Goal: Find specific page/section: Find specific page/section

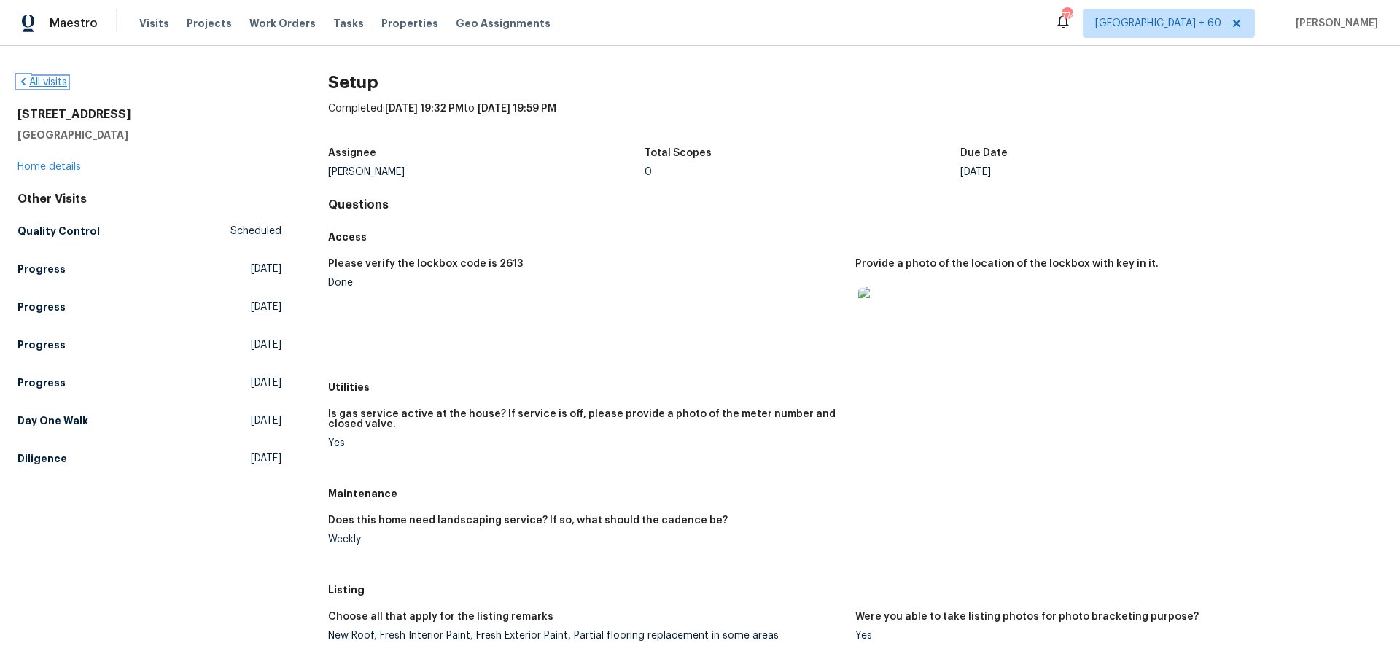
click at [65, 77] on link "All visits" at bounding box center [43, 82] width 50 height 10
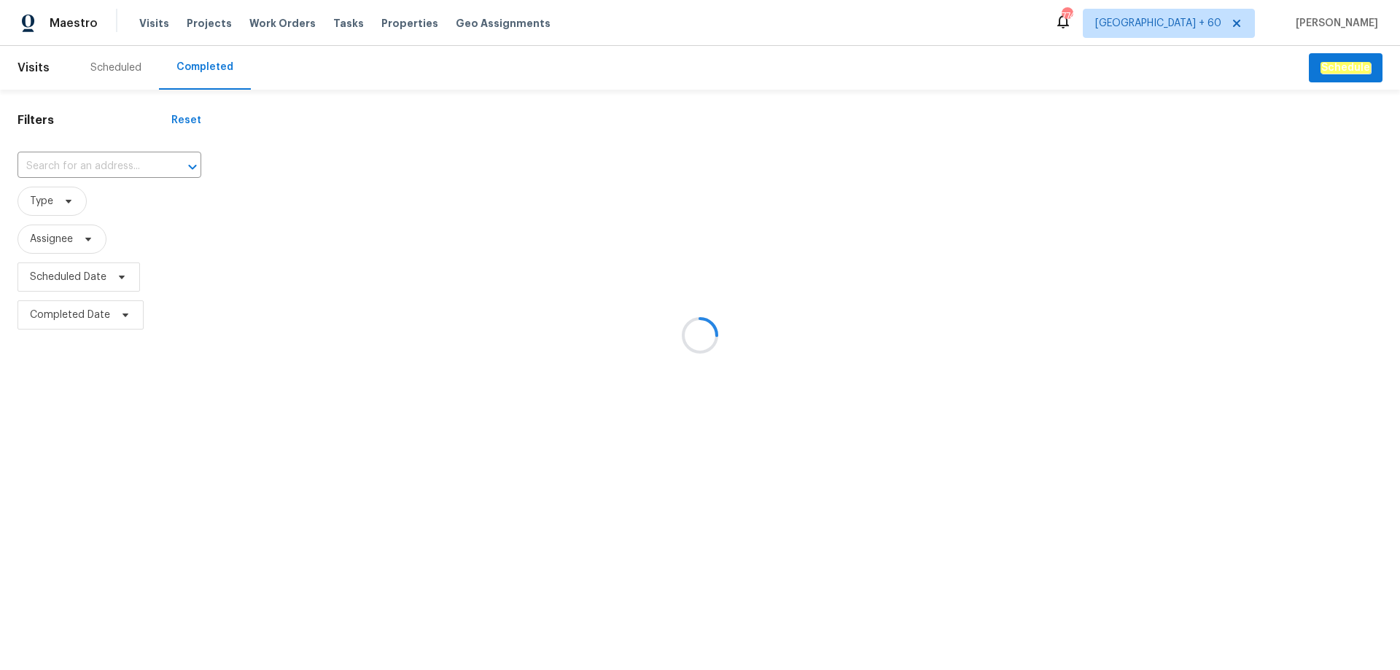
click at [69, 163] on div at bounding box center [700, 335] width 1400 height 670
click at [70, 166] on div at bounding box center [700, 335] width 1400 height 670
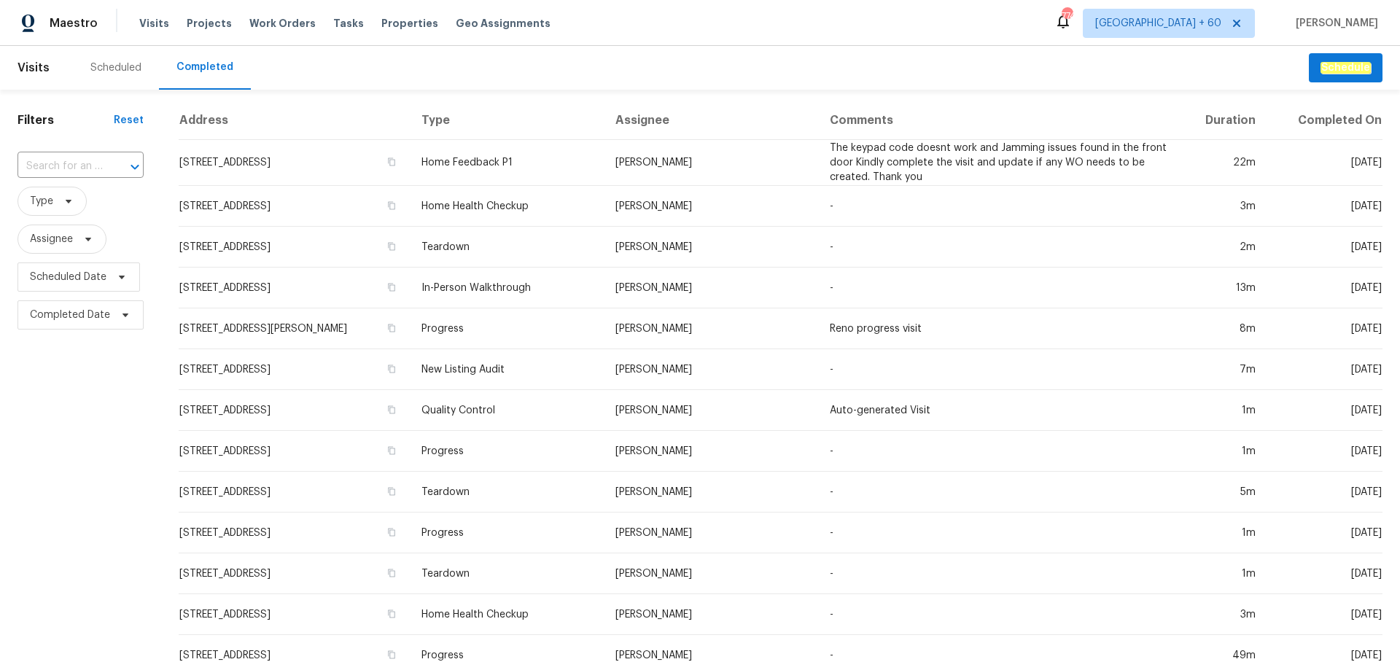
click at [70, 166] on input "text" at bounding box center [60, 166] width 85 height 23
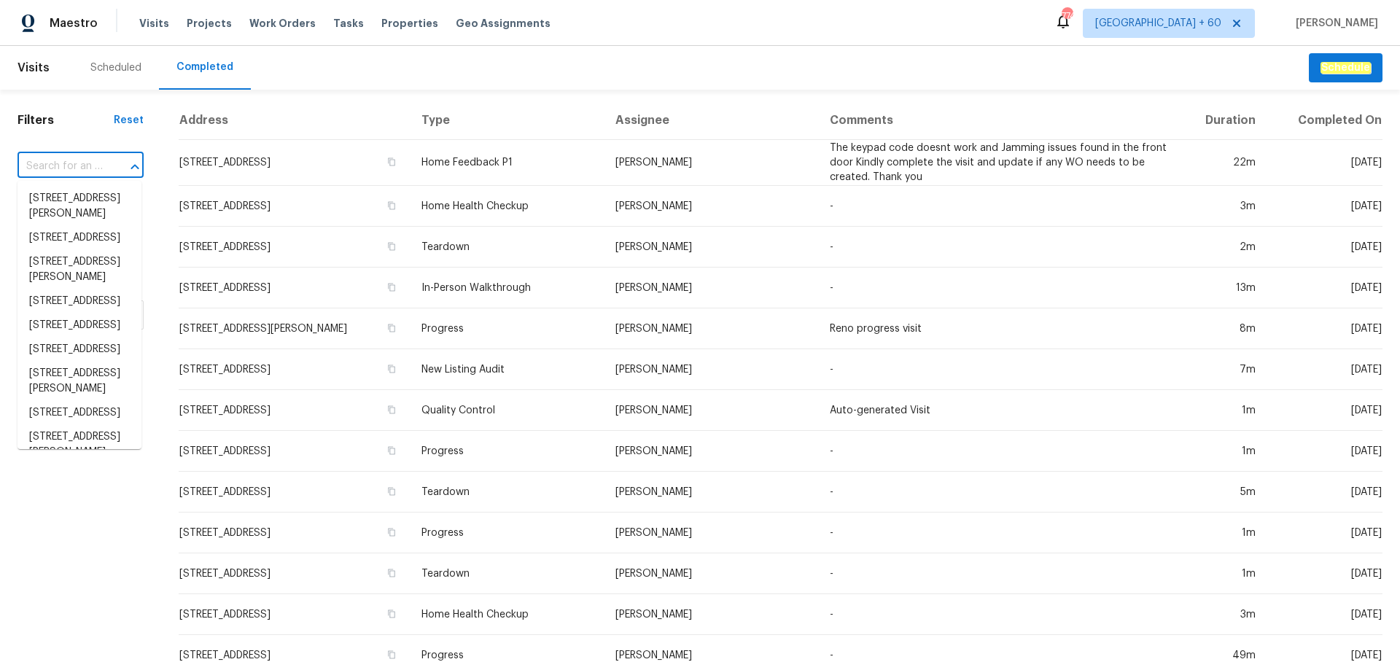
paste input "[STREET_ADDRESS][PERSON_NAME]"
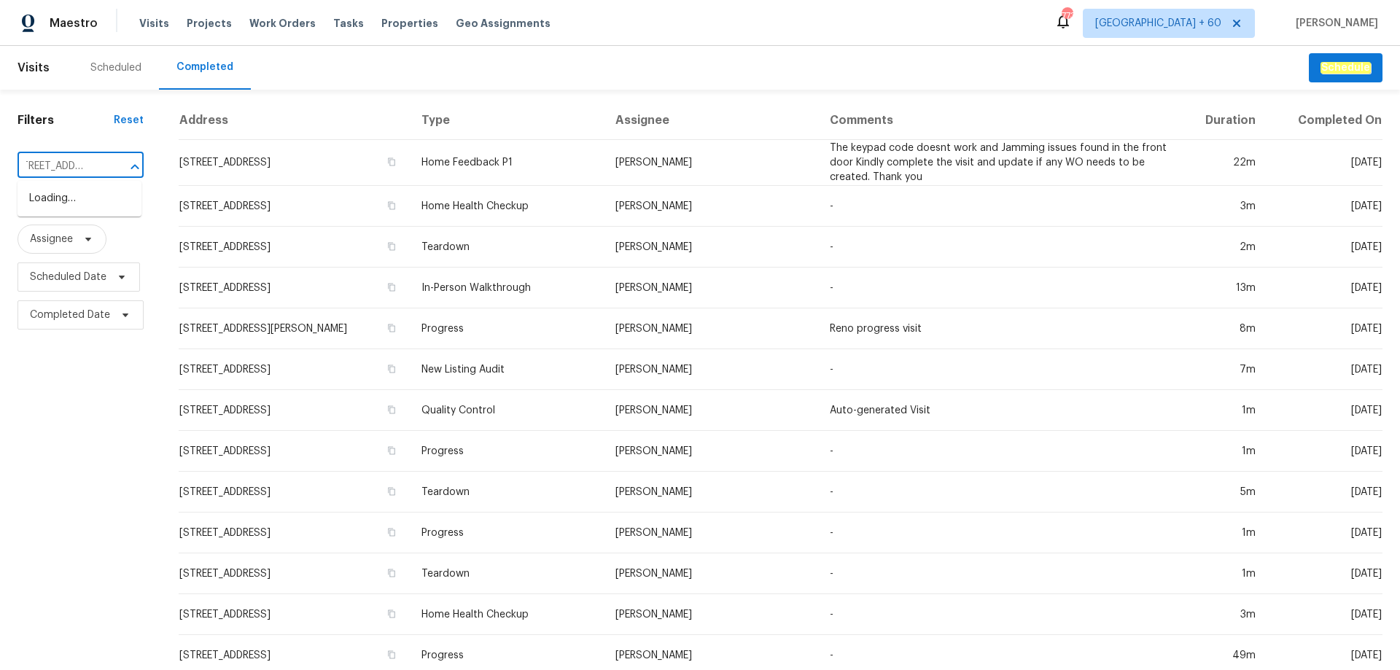
type input "[STREET_ADDRESS]"
click at [104, 217] on li "[STREET_ADDRESS][PERSON_NAME]" at bounding box center [80, 206] width 124 height 39
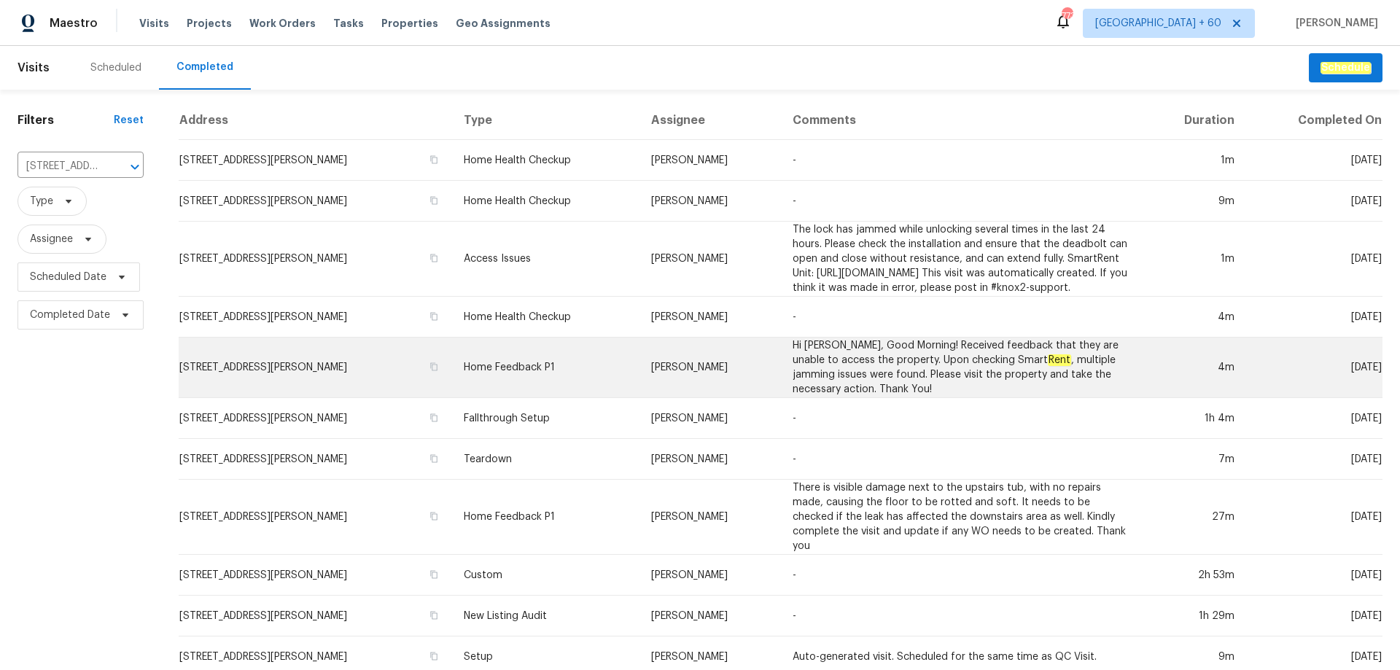
click at [255, 381] on td "[STREET_ADDRESS][PERSON_NAME]" at bounding box center [315, 368] width 273 height 61
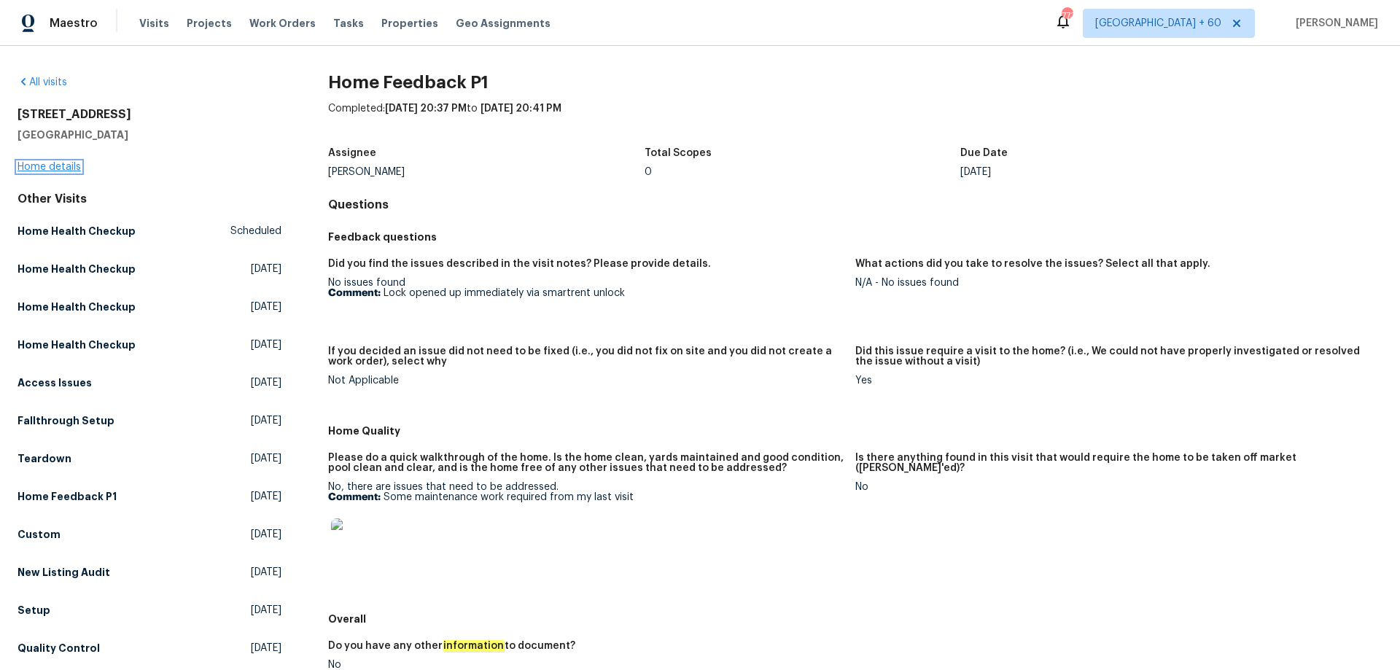
click at [63, 170] on link "Home details" at bounding box center [49, 167] width 63 height 10
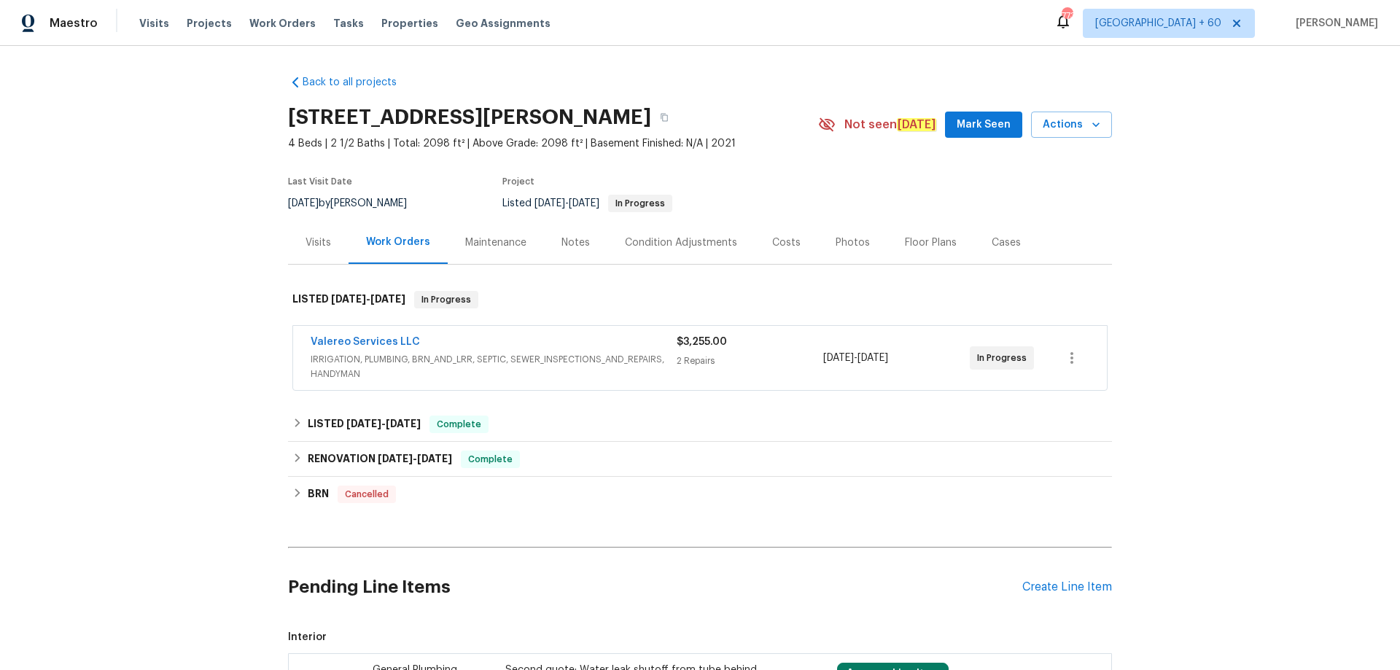
click at [425, 367] on span "IRRIGATION, PLUMBING, BRN_AND_LRR, SEPTIC, SEWER_INSPECTIONS_AND_REPAIRS, HANDY…" at bounding box center [494, 366] width 366 height 29
